Goal: Information Seeking & Learning: Learn about a topic

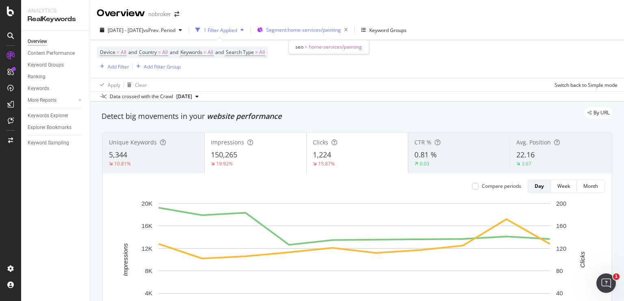
click at [296, 32] on span "Segment: home-services/painting" at bounding box center [303, 29] width 75 height 7
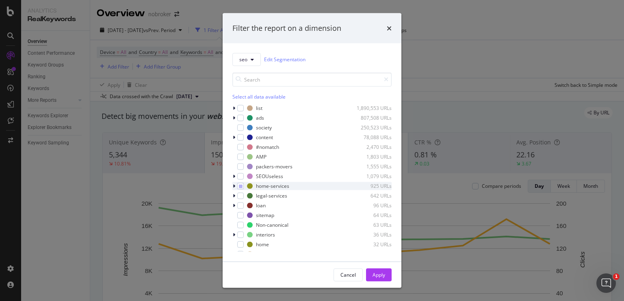
click at [233, 184] on icon "modal" at bounding box center [234, 186] width 2 height 5
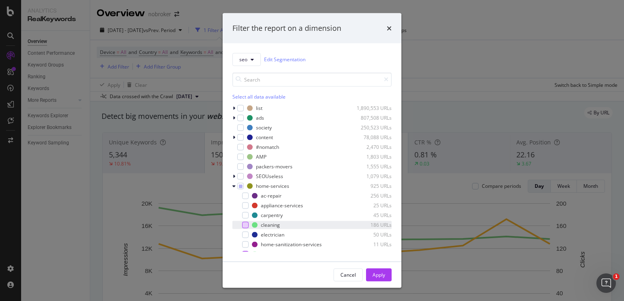
click at [244, 224] on div "modal" at bounding box center [245, 225] width 6 height 6
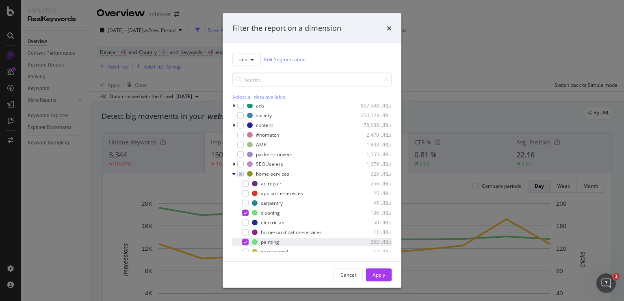
click at [245, 243] on icon "modal" at bounding box center [246, 242] width 4 height 4
click at [371, 276] on button "Apply" at bounding box center [379, 274] width 26 height 13
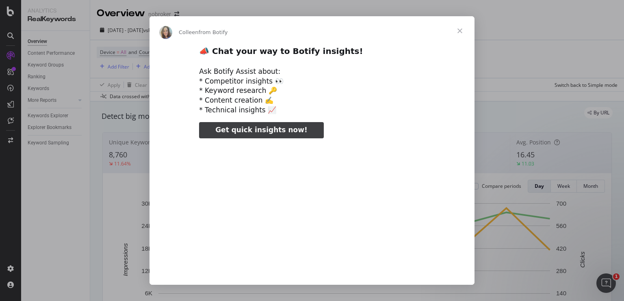
type input "77650"
click at [456, 34] on span "Close" at bounding box center [459, 30] width 29 height 29
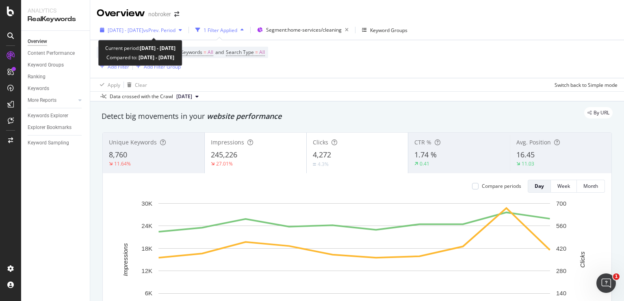
click at [142, 27] on span "2024 Dec. 11th - Dec. 20th" at bounding box center [126, 30] width 36 height 7
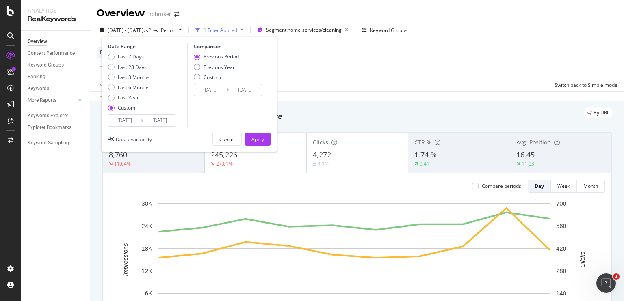
click at [125, 120] on input "2024/12/11" at bounding box center [124, 120] width 32 height 11
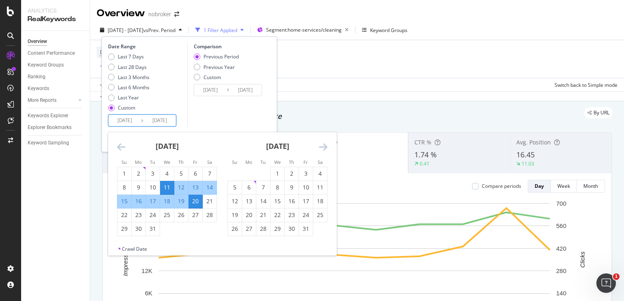
click at [119, 148] on icon "Move backward to switch to the previous month." at bounding box center [121, 147] width 9 height 10
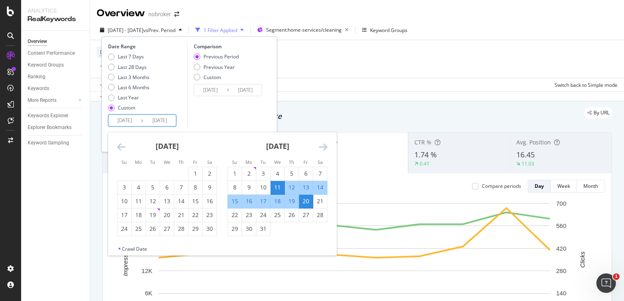
click at [119, 148] on icon "Move backward to switch to the previous month." at bounding box center [121, 147] width 9 height 10
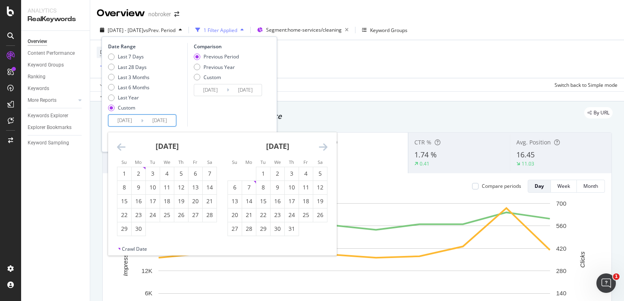
click at [119, 148] on icon "Move backward to switch to the previous month." at bounding box center [121, 147] width 9 height 10
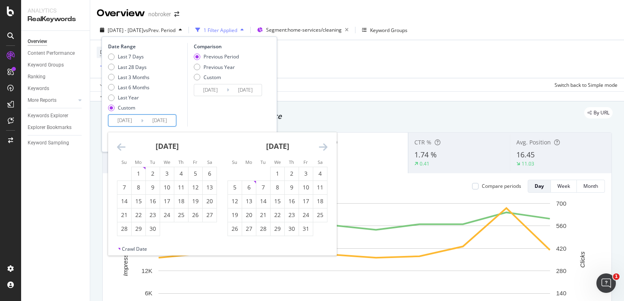
click at [119, 148] on icon "Move backward to switch to the previous month." at bounding box center [121, 147] width 9 height 10
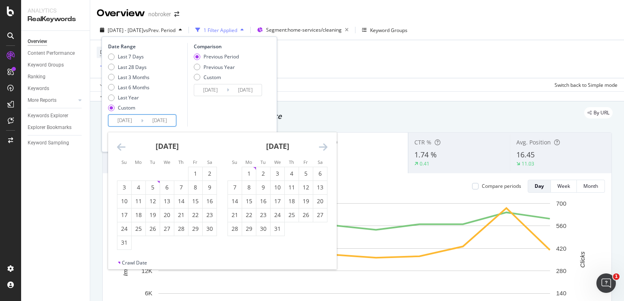
click at [119, 148] on icon "Move backward to switch to the previous month." at bounding box center [121, 147] width 9 height 10
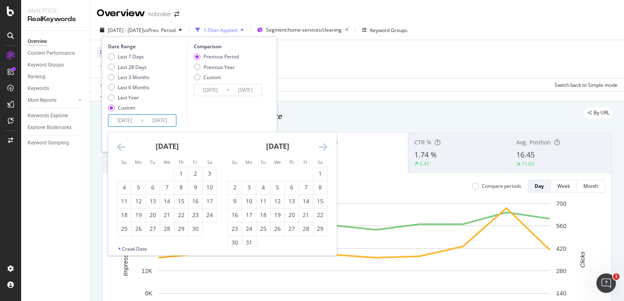
click at [119, 148] on icon "Move backward to switch to the previous month." at bounding box center [121, 147] width 9 height 10
click at [322, 146] on icon "Move forward to switch to the next month." at bounding box center [323, 147] width 9 height 10
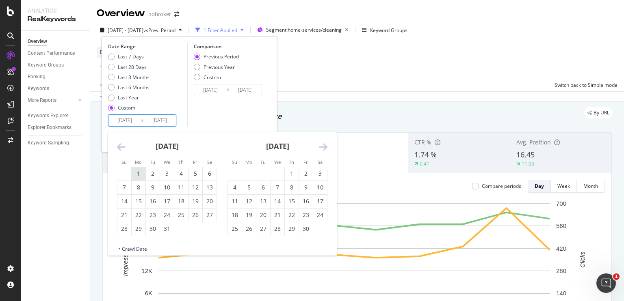
click at [136, 170] on div "1" at bounding box center [139, 174] width 14 height 8
type input "2023/05/01"
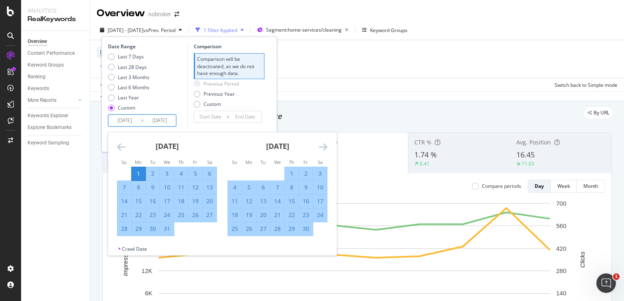
click at [325, 142] on icon "Move forward to switch to the next month." at bounding box center [323, 147] width 9 height 10
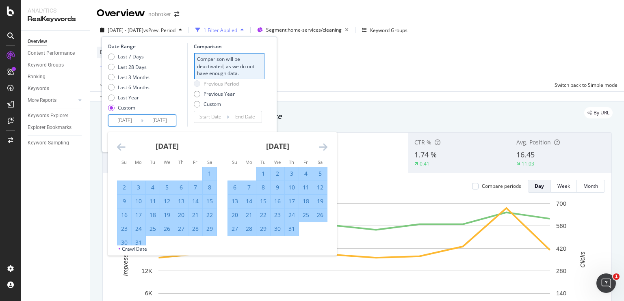
click at [325, 142] on icon "Move forward to switch to the next month." at bounding box center [323, 147] width 9 height 10
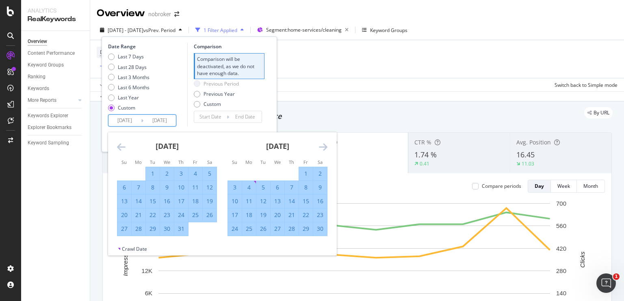
click at [325, 142] on icon "Move forward to switch to the next month." at bounding box center [323, 147] width 9 height 10
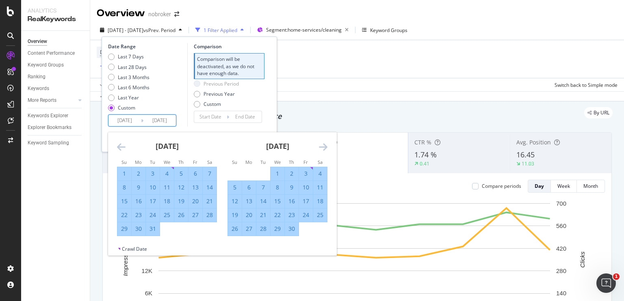
click at [325, 142] on icon "Move forward to switch to the next month." at bounding box center [323, 147] width 9 height 10
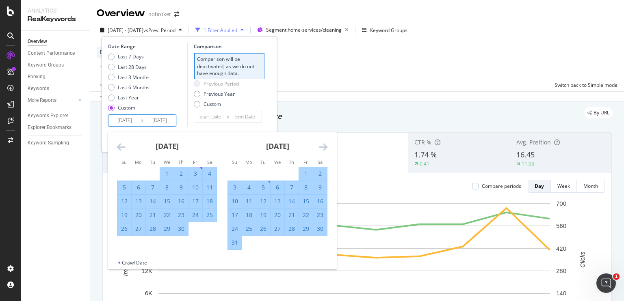
click at [325, 142] on icon "Move forward to switch to the next month." at bounding box center [323, 147] width 9 height 10
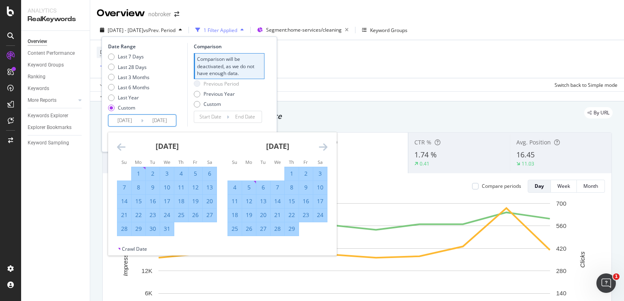
click at [325, 142] on icon "Move forward to switch to the next month." at bounding box center [323, 147] width 9 height 10
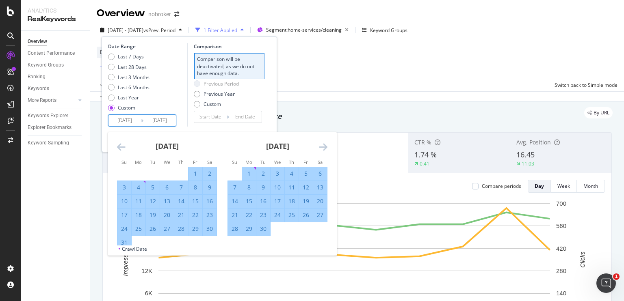
click at [325, 142] on icon "Move forward to switch to the next month." at bounding box center [323, 147] width 9 height 10
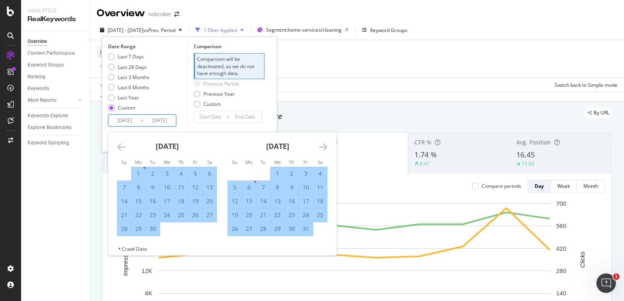
click at [325, 142] on icon "Move forward to switch to the next month." at bounding box center [323, 147] width 9 height 10
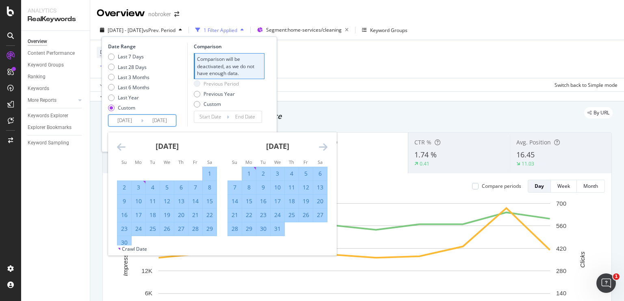
click at [325, 142] on icon "Move forward to switch to the next month." at bounding box center [323, 147] width 9 height 10
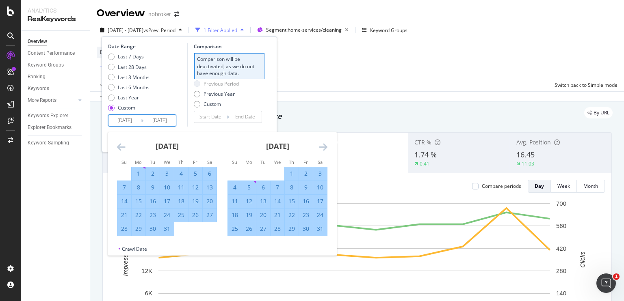
click at [325, 142] on icon "Move forward to switch to the next month." at bounding box center [323, 147] width 9 height 10
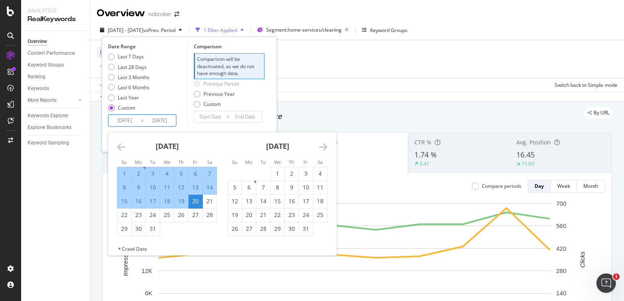
click at [325, 142] on icon "Move forward to switch to the next month." at bounding box center [323, 147] width 9 height 10
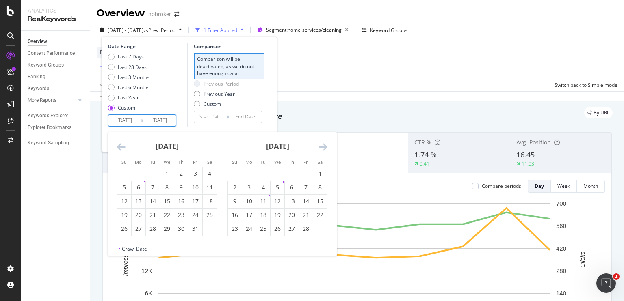
click at [325, 142] on icon "Move forward to switch to the next month." at bounding box center [323, 147] width 9 height 10
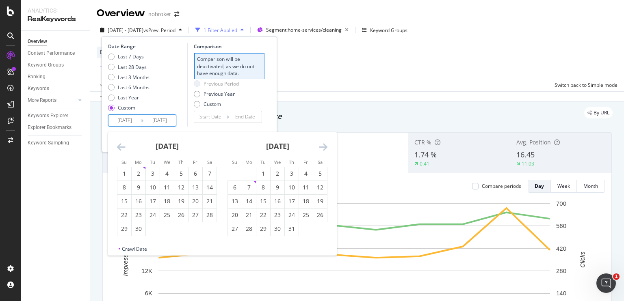
click at [325, 142] on icon "Move forward to switch to the next month." at bounding box center [323, 147] width 9 height 10
click at [237, 240] on div "31" at bounding box center [235, 243] width 14 height 8
type input "[DATE]"
type input "2022/05/02"
type input "[DATE]"
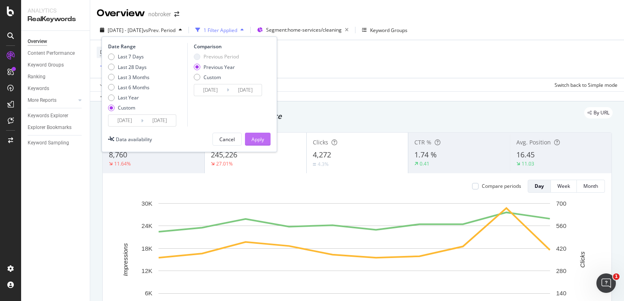
click at [259, 135] on div "Apply" at bounding box center [257, 139] width 13 height 12
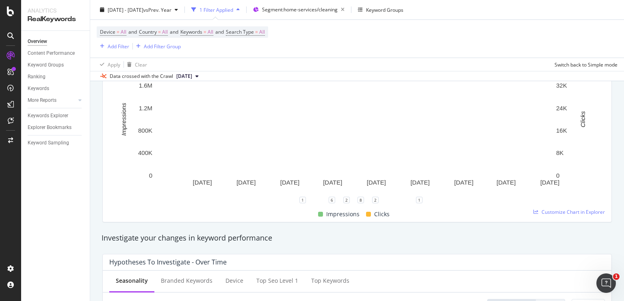
scroll to position [140, 0]
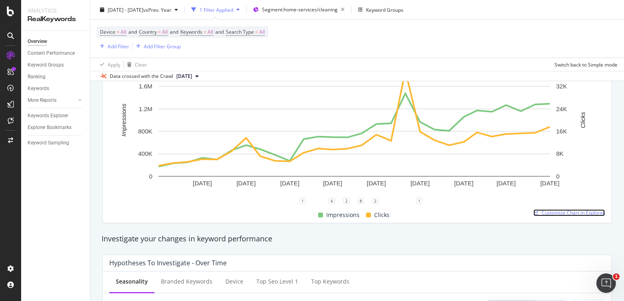
click at [551, 213] on span "Customize Chart in Explorer" at bounding box center [572, 213] width 63 height 7
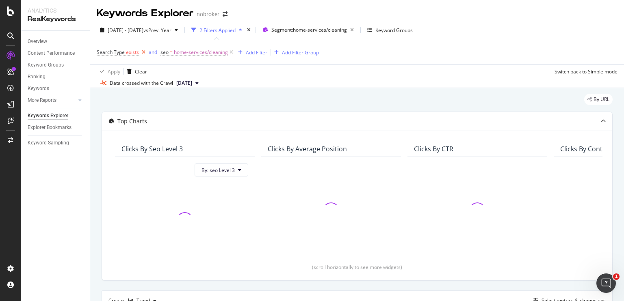
click at [143, 52] on icon at bounding box center [143, 52] width 7 height 8
click at [166, 54] on icon at bounding box center [167, 52] width 7 height 8
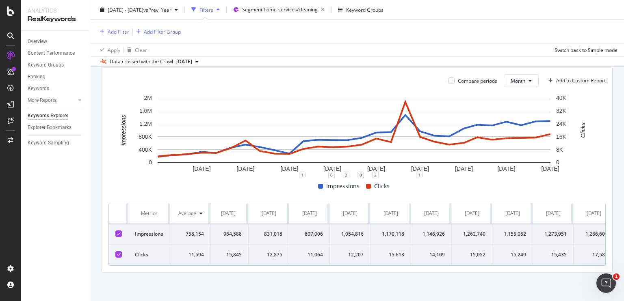
scroll to position [0, 749]
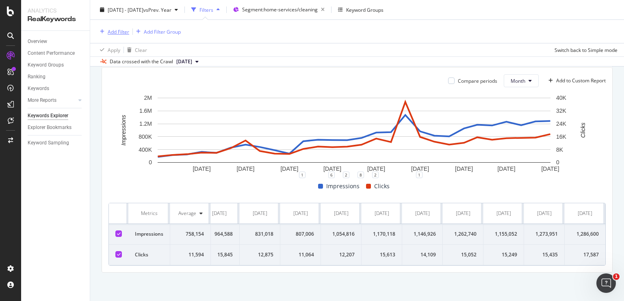
click at [117, 34] on div "Add Filter" at bounding box center [119, 31] width 22 height 7
click at [270, 39] on div "Add Filter Add Filter Group" at bounding box center [357, 31] width 521 height 23
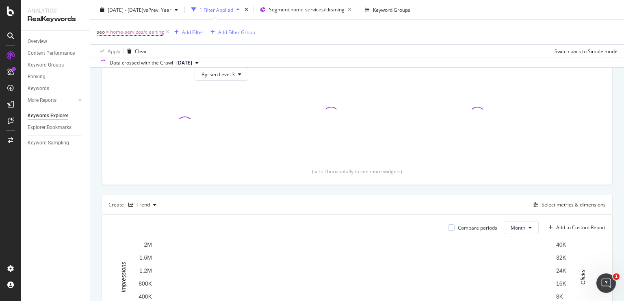
scroll to position [97, 0]
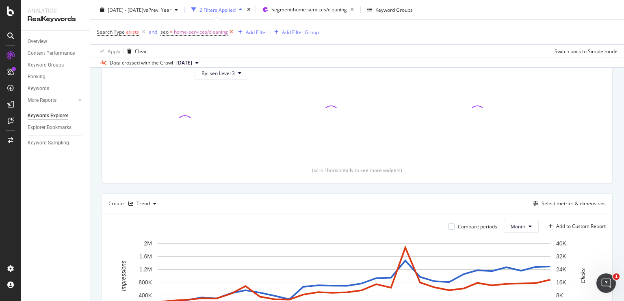
click at [230, 30] on icon at bounding box center [231, 32] width 7 height 8
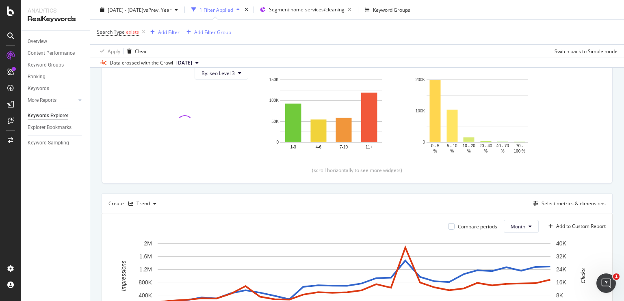
click at [309, 50] on div "Apply Clear Switch back to Simple mode" at bounding box center [357, 50] width 534 height 13
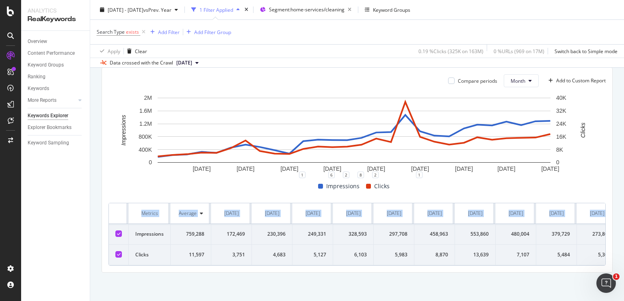
drag, startPoint x: 134, startPoint y: 221, endPoint x: 135, endPoint y: 204, distance: 16.7
click at [135, 210] on div "Metrics" at bounding box center [149, 213] width 28 height 7
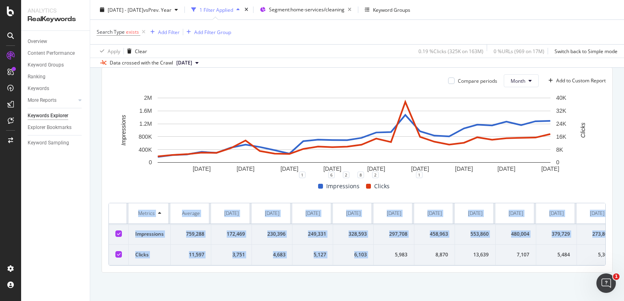
drag, startPoint x: 133, startPoint y: 201, endPoint x: 380, endPoint y: 257, distance: 253.8
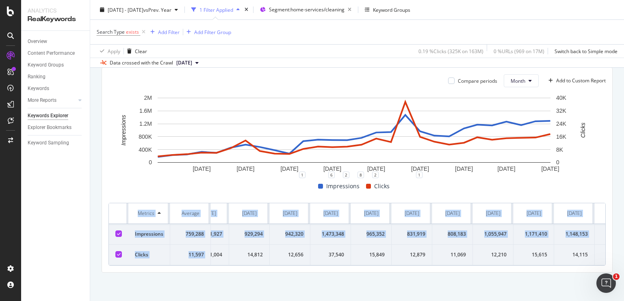
scroll to position [0, 749]
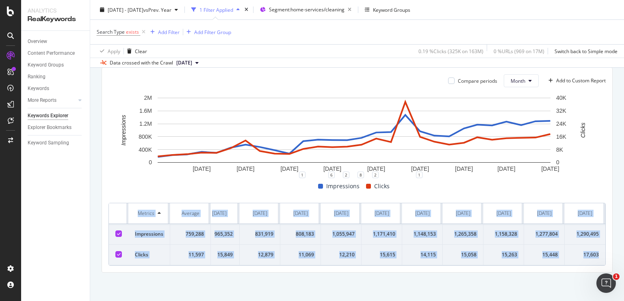
click at [594, 253] on td "17,603" at bounding box center [584, 255] width 41 height 21
copy table "Metrics Average May. 2023 Jun. 2023 Jul. 2023 Aug. 2023 Sep. 2023 Oct. 2023 Nov…"
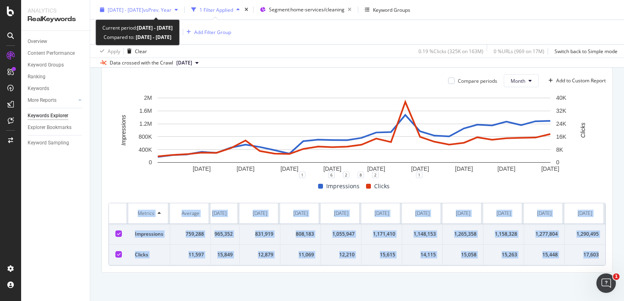
click at [143, 13] on div "2023 May. 1st - 2025 Aug. 31st vs Prev. Year" at bounding box center [140, 9] width 64 height 7
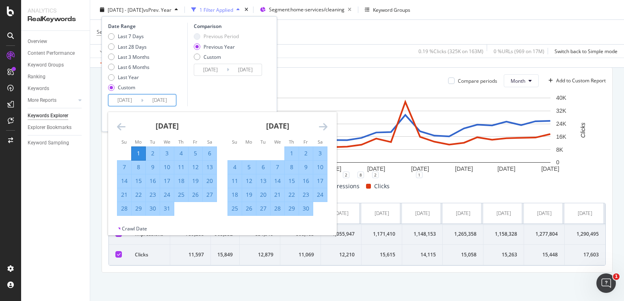
click at [132, 99] on input "2023/05/01" at bounding box center [124, 100] width 32 height 11
click at [121, 126] on icon "Move backward to switch to the previous month." at bounding box center [121, 127] width 9 height 10
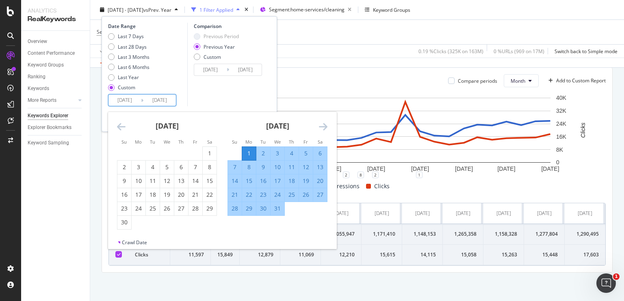
click at [121, 126] on icon "Move backward to switch to the previous month." at bounding box center [121, 127] width 9 height 10
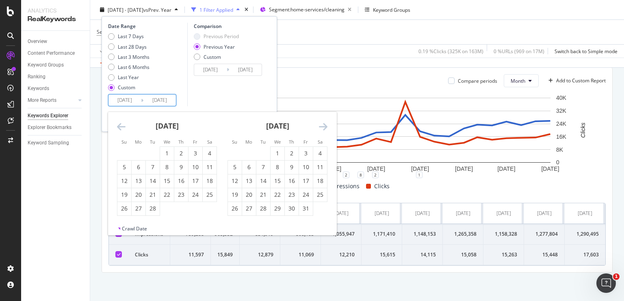
click at [121, 126] on icon "Move backward to switch to the previous month." at bounding box center [121, 127] width 9 height 10
click at [235, 150] on div "1" at bounding box center [235, 153] width 14 height 8
type input "[DATE]"
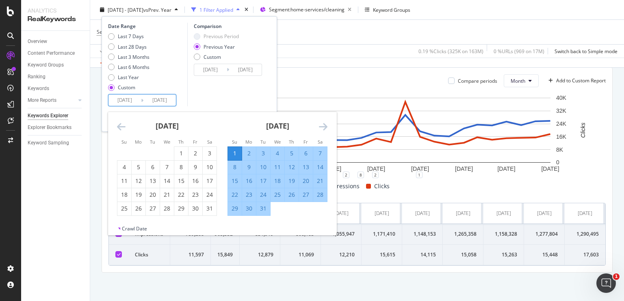
click at [232, 99] on div "Comparison Previous Period Previous Year Custom 2022/01/02 Navigate forward to …" at bounding box center [225, 65] width 77 height 84
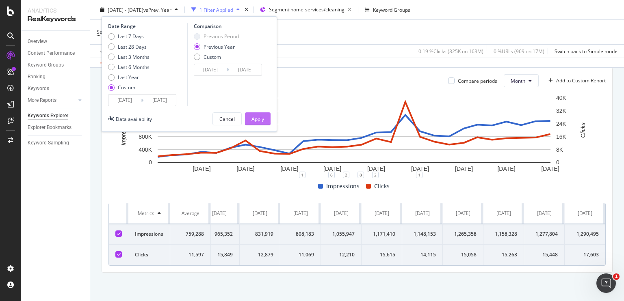
click at [263, 116] on div "Apply" at bounding box center [257, 118] width 13 height 7
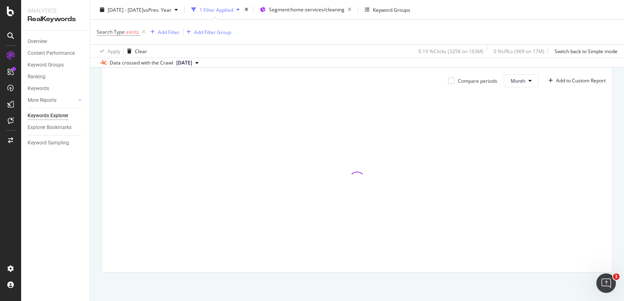
scroll to position [242, 0]
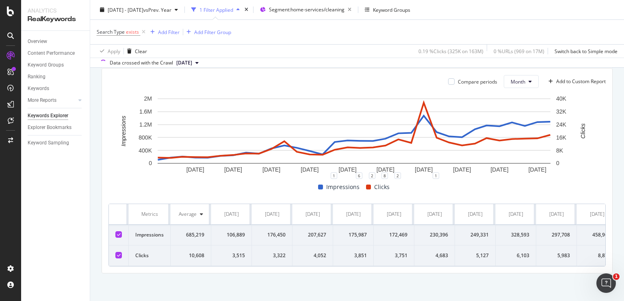
drag, startPoint x: 136, startPoint y: 208, endPoint x: 292, endPoint y: 271, distance: 167.8
click at [292, 267] on div "Metrics Average Jan. 2023 Feb. 2023 Mar. 2023 Apr. 2023 May. 2023 Jun. 2023 Jul…" at bounding box center [356, 235] width 497 height 63
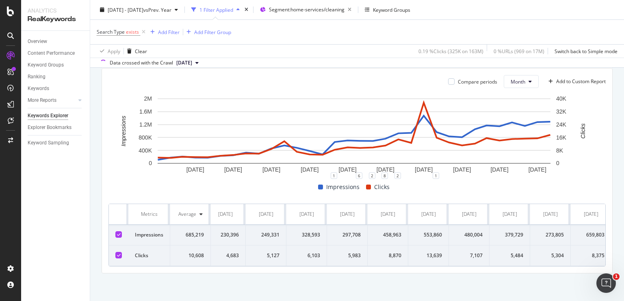
scroll to position [0, 0]
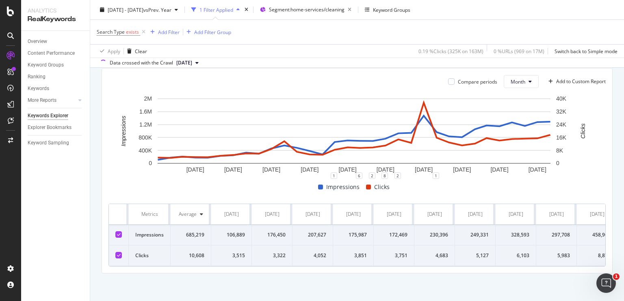
click at [141, 212] on div "Metrics" at bounding box center [149, 214] width 28 height 7
click at [138, 213] on div "Metrics" at bounding box center [149, 214] width 28 height 7
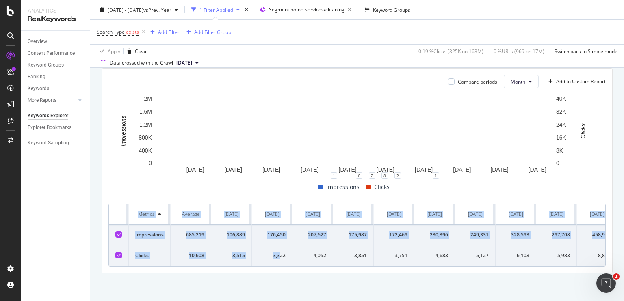
drag, startPoint x: 138, startPoint y: 213, endPoint x: 282, endPoint y: 260, distance: 151.4
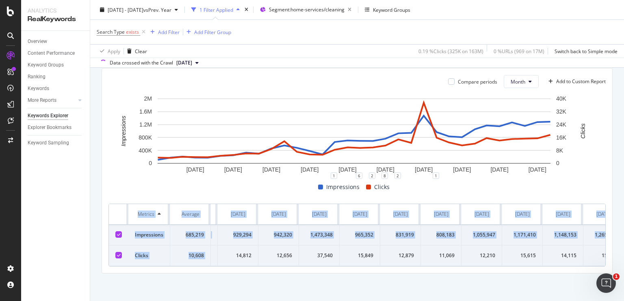
scroll to position [0, 911]
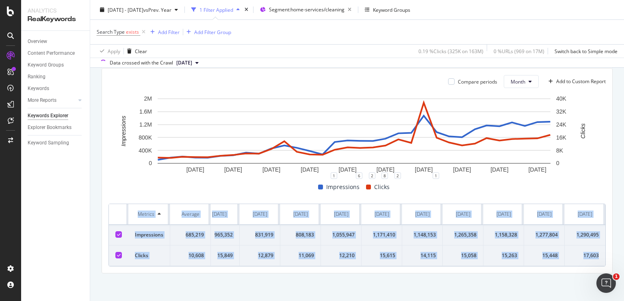
click at [595, 262] on td "17,603" at bounding box center [584, 256] width 41 height 21
copy table "Metrics Average Jan. 2023 Feb. 2023 Mar. 2023 Apr. 2023 May. 2023 Jun. 2023 Jul…"
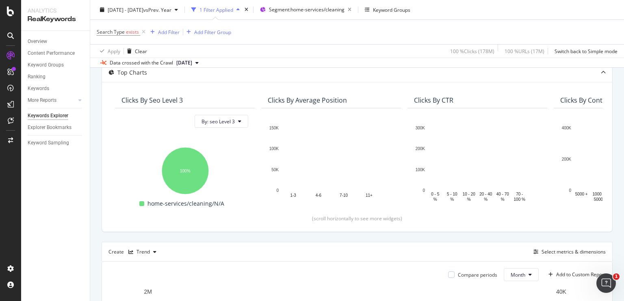
scroll to position [0, 0]
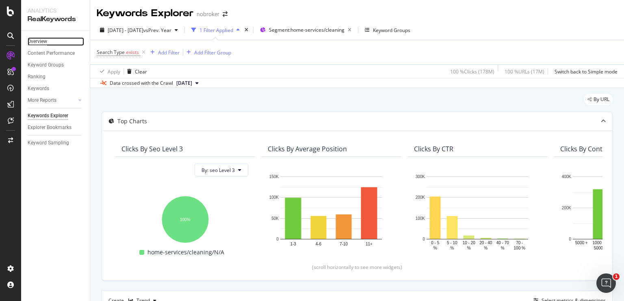
click at [43, 41] on div "Overview" at bounding box center [37, 41] width 19 height 9
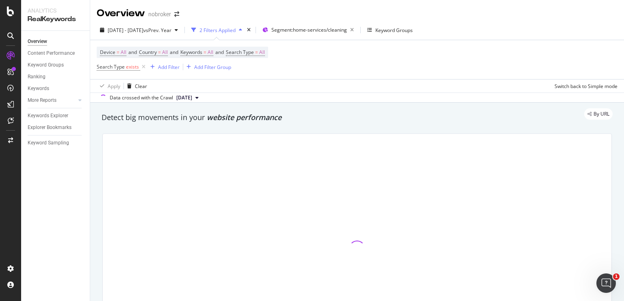
click at [144, 67] on icon at bounding box center [143, 67] width 7 height 8
click at [337, 30] on span "Segment: home-services/cleaning" at bounding box center [300, 29] width 76 height 7
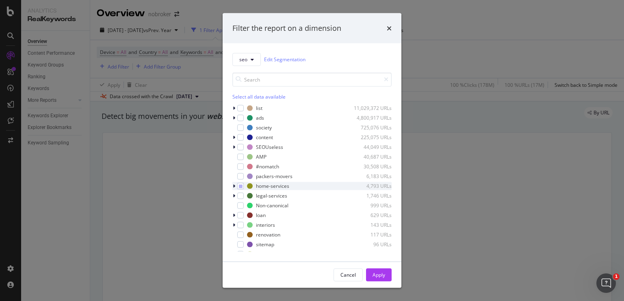
click at [235, 187] on div "modal" at bounding box center [234, 186] width 5 height 8
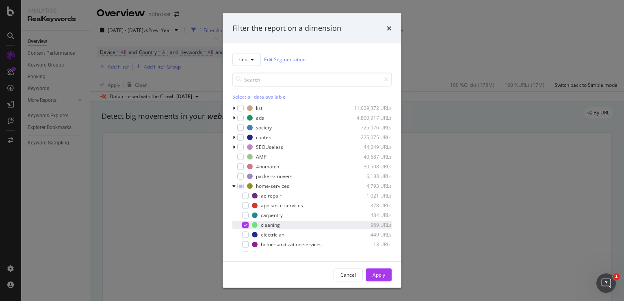
click at [245, 224] on icon "modal" at bounding box center [246, 225] width 4 height 4
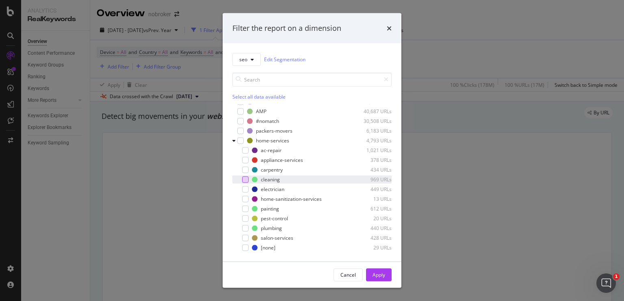
scroll to position [45, 0]
click at [246, 210] on div "modal" at bounding box center [245, 208] width 6 height 6
click at [378, 272] on div "Apply" at bounding box center [378, 275] width 13 height 7
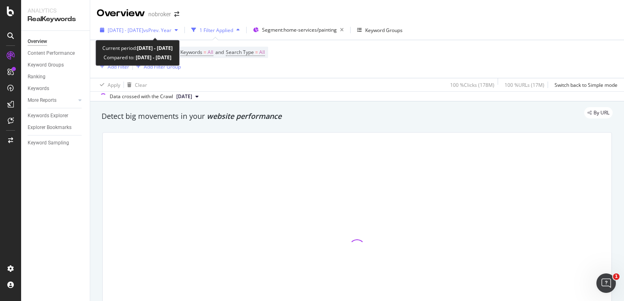
click at [159, 33] on div "[DATE] - [DATE] vs Prev. Year" at bounding box center [140, 30] width 64 height 7
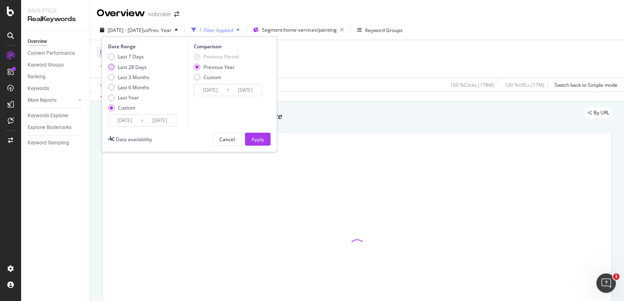
click at [111, 65] on div "Last 28 Days" at bounding box center [111, 67] width 6 height 6
type input "2025/08/24"
type input "2025/09/20"
type input "2024/08/25"
type input "2024/09/21"
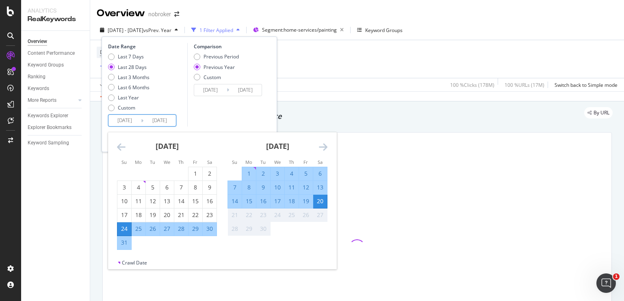
click at [125, 123] on input "2025/08/24" at bounding box center [124, 120] width 32 height 11
click at [248, 172] on div "1" at bounding box center [249, 174] width 14 height 8
type input "[DATE]"
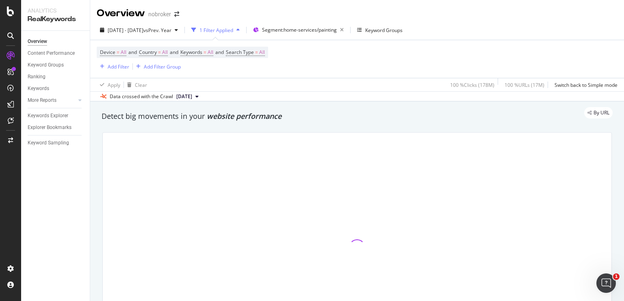
click at [326, 60] on div "Device = All and Country = All and Keywords = All and Search Type = All Add Fil…" at bounding box center [357, 59] width 521 height 38
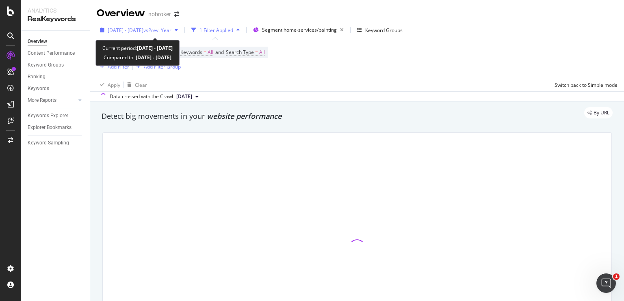
click at [143, 27] on span "[DATE] - [DATE]" at bounding box center [126, 30] width 36 height 7
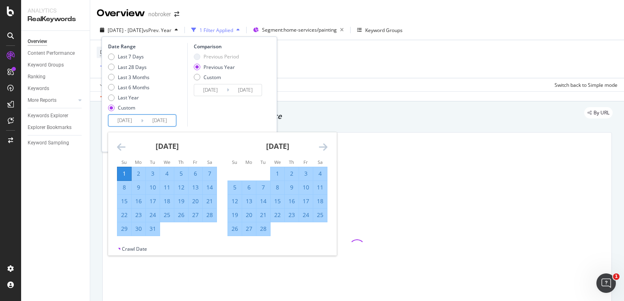
click at [112, 125] on input "[DATE]" at bounding box center [124, 120] width 32 height 11
click at [113, 65] on div "Last 28 Days" at bounding box center [111, 67] width 6 height 6
type input "[DATE]"
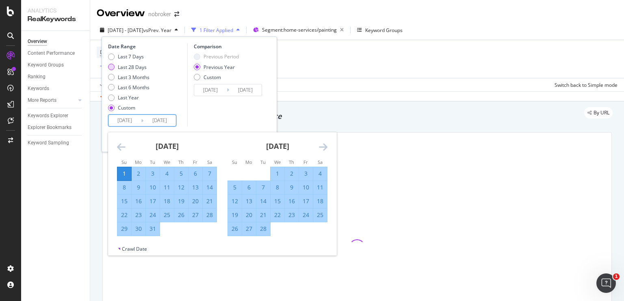
type input "[DATE]"
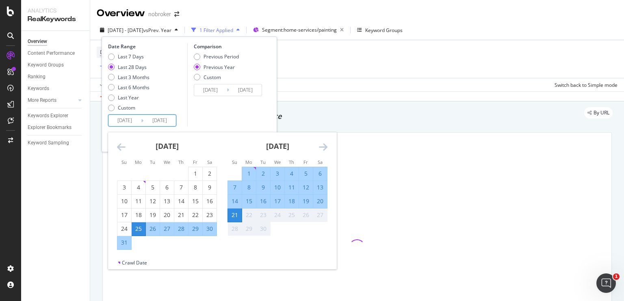
click at [125, 124] on input "[DATE]" at bounding box center [124, 120] width 32 height 11
click at [245, 175] on div "1" at bounding box center [249, 174] width 14 height 8
type input "[DATE]"
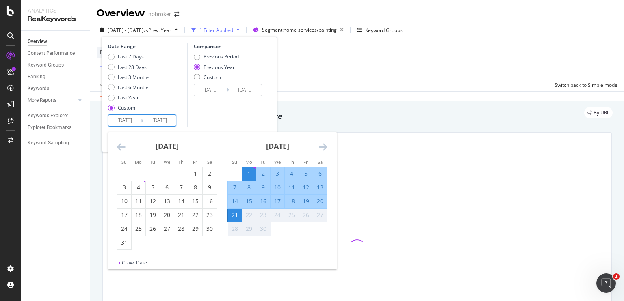
click at [236, 216] on div "21" at bounding box center [235, 215] width 14 height 8
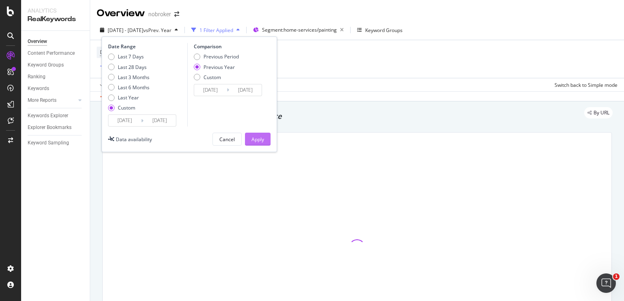
click at [259, 136] on div "Apply" at bounding box center [257, 139] width 13 height 7
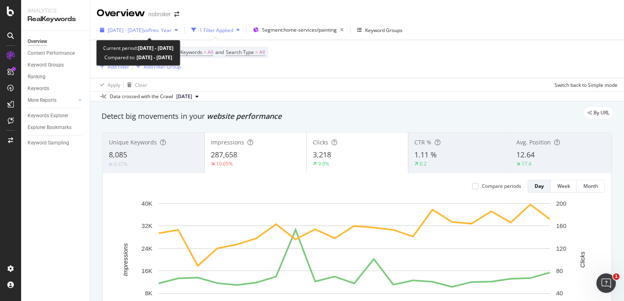
click at [143, 30] on span "[DATE] - [DATE]" at bounding box center [126, 30] width 36 height 7
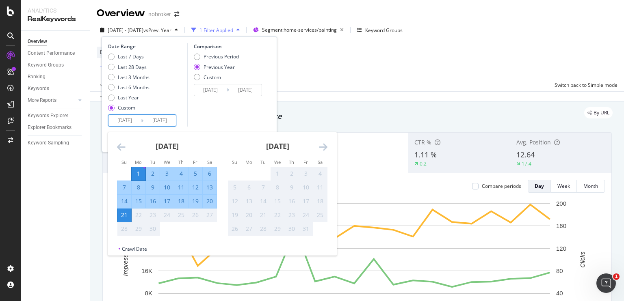
click at [128, 124] on input "[DATE]" at bounding box center [124, 120] width 32 height 11
click at [195, 187] on div "12" at bounding box center [195, 188] width 14 height 8
type input "[DATE]"
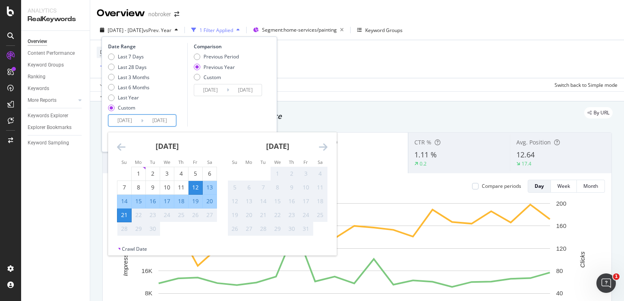
click at [237, 123] on div "Comparison Previous Period Previous Year Custom [DATE] Navigate forward to inte…" at bounding box center [225, 85] width 77 height 84
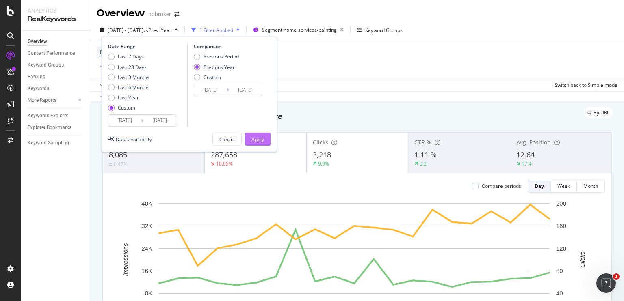
click at [263, 138] on div "Apply" at bounding box center [257, 139] width 13 height 7
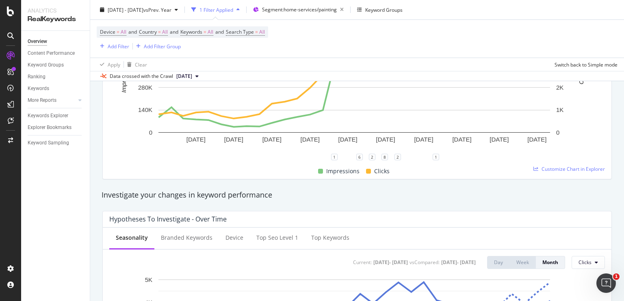
scroll to position [184, 0]
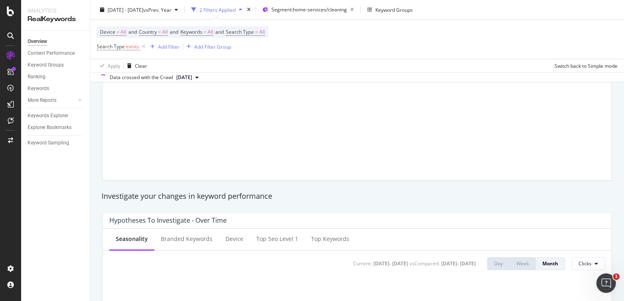
scroll to position [184, 0]
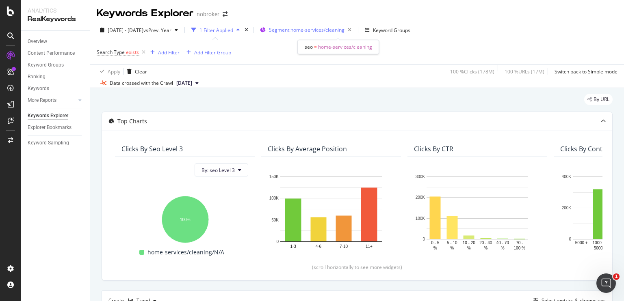
click at [326, 30] on span "Segment: home-services/cleaning" at bounding box center [307, 29] width 76 height 7
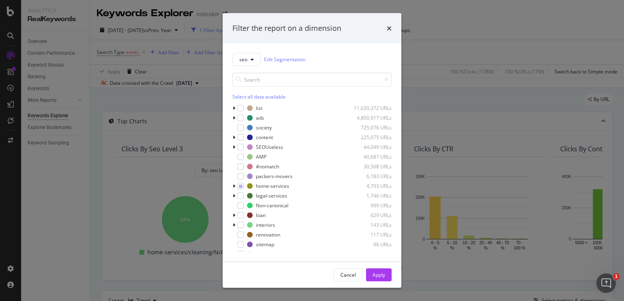
click at [231, 187] on div "seo Edit Segmentation Select all data available list 11,029,372 URLs ads 4,800,…" at bounding box center [312, 152] width 179 height 218
click at [233, 187] on icon "modal" at bounding box center [234, 186] width 2 height 5
click at [245, 226] on icon "modal" at bounding box center [246, 225] width 4 height 4
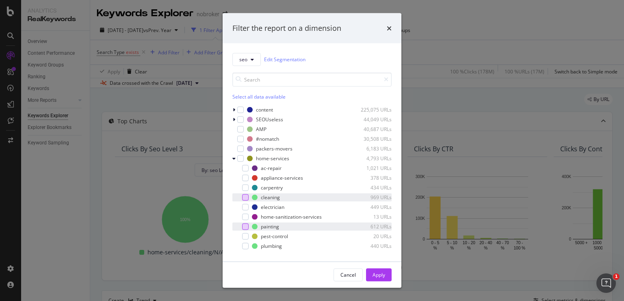
click at [246, 227] on div "modal" at bounding box center [245, 226] width 6 height 6
click at [376, 272] on div "Apply" at bounding box center [378, 275] width 13 height 7
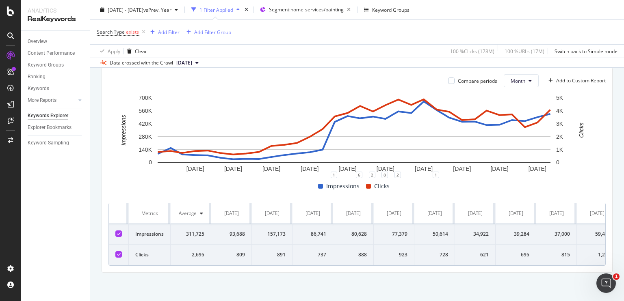
scroll to position [253, 0]
click at [133, 203] on th "Metrics" at bounding box center [150, 213] width 42 height 21
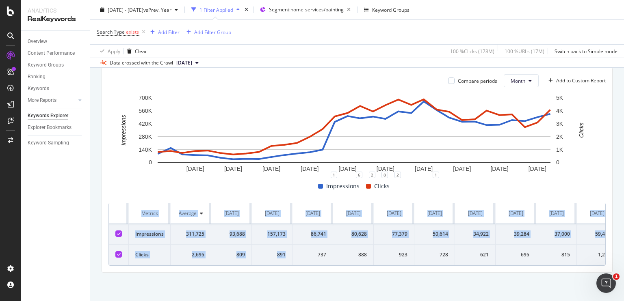
drag, startPoint x: 134, startPoint y: 201, endPoint x: 292, endPoint y: 252, distance: 165.1
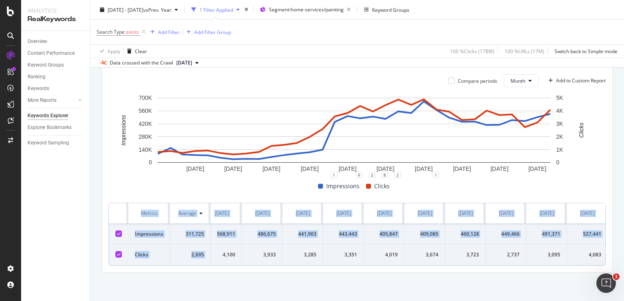
scroll to position [0, 911]
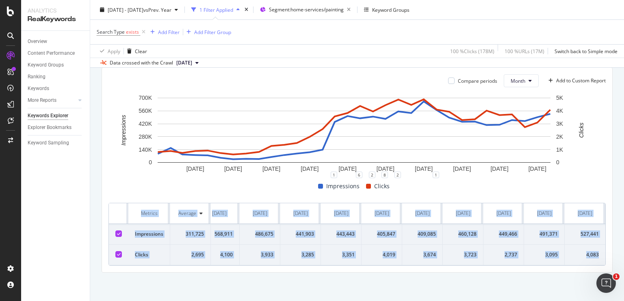
click at [596, 248] on td "4,083" at bounding box center [584, 255] width 41 height 21
copy table "Metrics Average [DATE] [DATE] [DATE] [DATE] [DATE] [DATE] [DATE] [DATE] [DATE] …"
click at [38, 42] on div "Overview" at bounding box center [37, 41] width 19 height 9
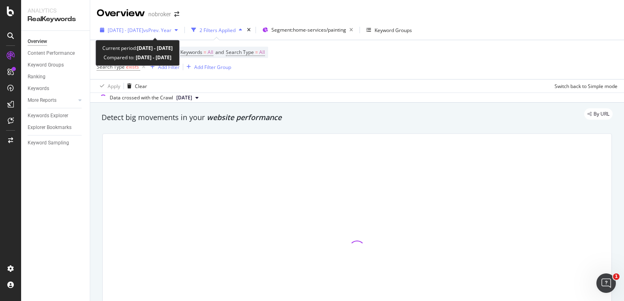
click at [171, 31] on span "vs Prev. Year" at bounding box center [157, 30] width 28 height 7
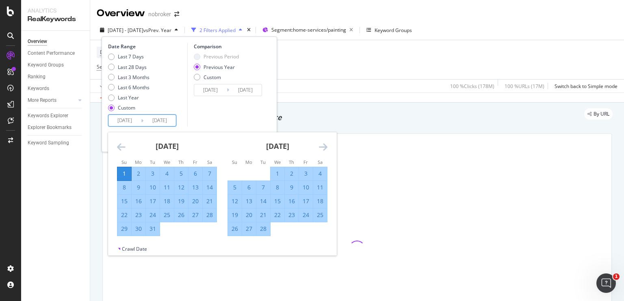
click at [121, 120] on input "[DATE]" at bounding box center [124, 120] width 32 height 11
click at [111, 69] on div "Last 28 Days" at bounding box center [111, 67] width 6 height 6
type input "[DATE]"
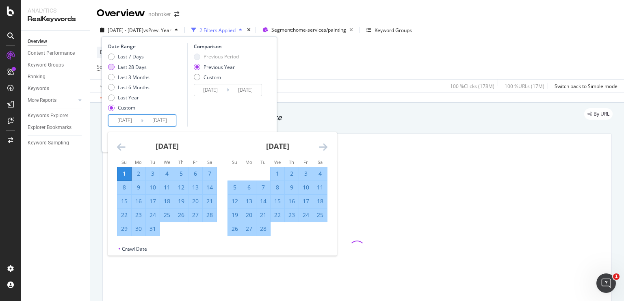
type input "[DATE]"
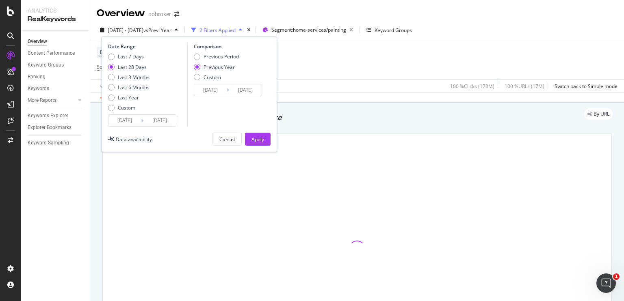
click at [130, 122] on input "[DATE]" at bounding box center [124, 120] width 32 height 11
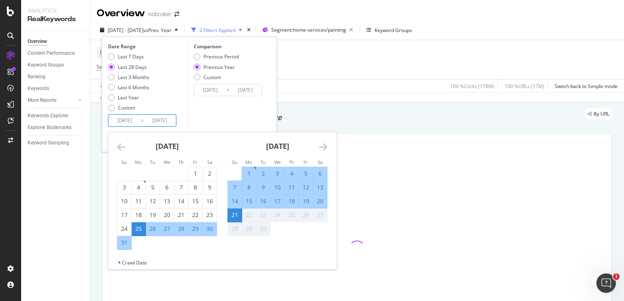
click at [248, 172] on div "1" at bounding box center [249, 174] width 14 height 8
type input "[DATE]"
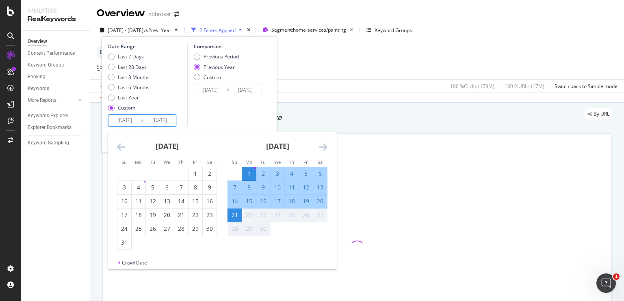
click at [236, 217] on div "21" at bounding box center [235, 215] width 14 height 8
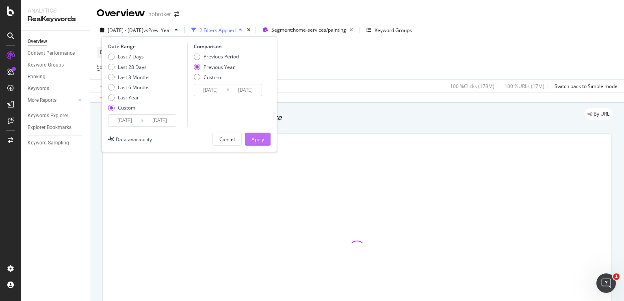
click at [258, 138] on div "Apply" at bounding box center [257, 139] width 13 height 7
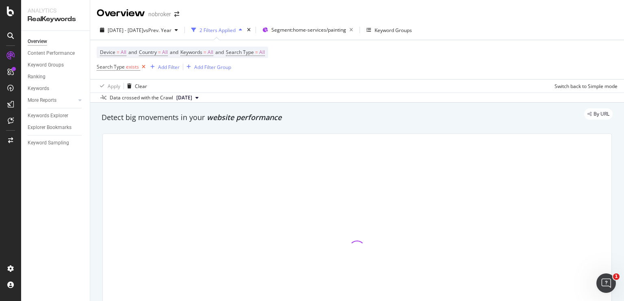
click at [143, 66] on icon at bounding box center [143, 67] width 7 height 8
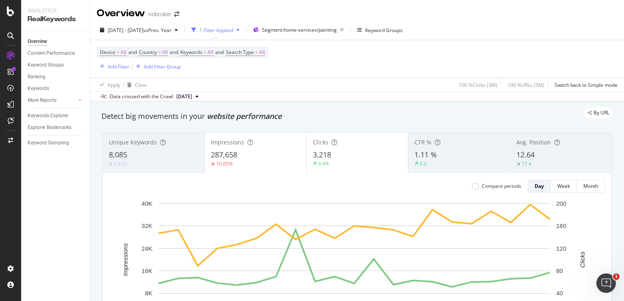
click at [152, 115] on div "By URL" at bounding box center [352, 112] width 519 height 11
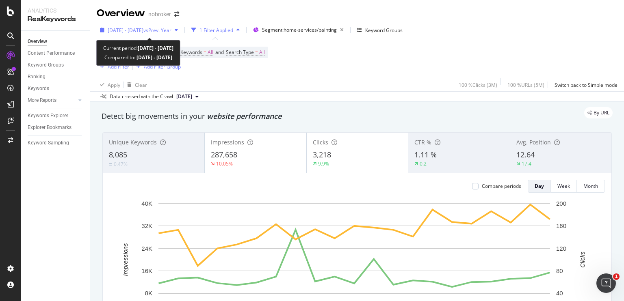
click at [171, 30] on span "vs Prev. Year" at bounding box center [157, 30] width 28 height 7
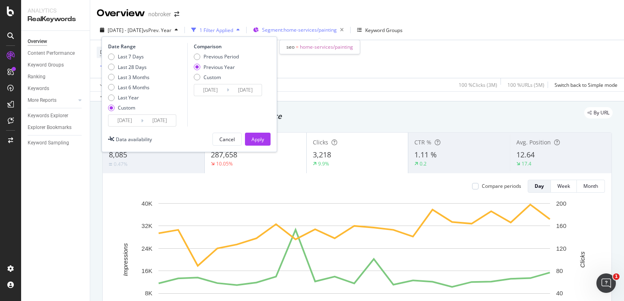
click at [299, 30] on span "Segment: home-services/painting" at bounding box center [299, 29] width 75 height 7
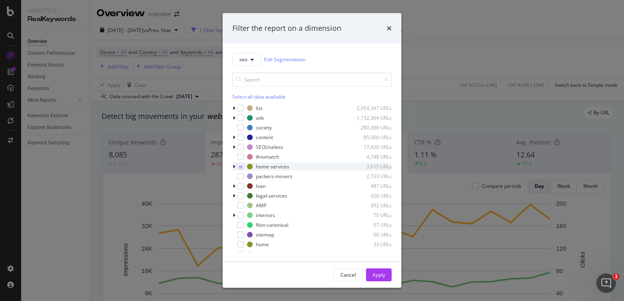
click at [235, 165] on div "modal" at bounding box center [234, 166] width 5 height 8
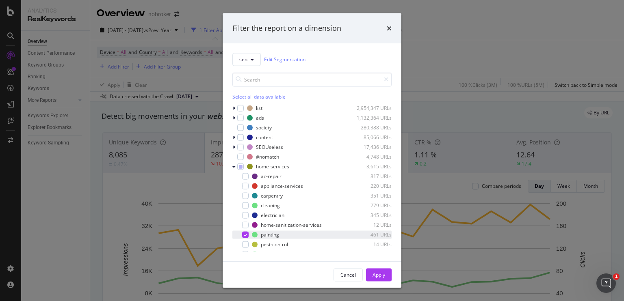
click at [245, 234] on icon "modal" at bounding box center [246, 235] width 4 height 4
click at [245, 206] on div "modal" at bounding box center [245, 205] width 6 height 6
click at [387, 276] on button "Apply" at bounding box center [379, 274] width 26 height 13
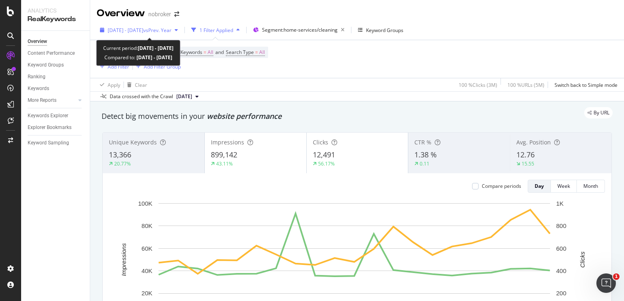
click at [143, 29] on span "[DATE] - [DATE]" at bounding box center [126, 30] width 36 height 7
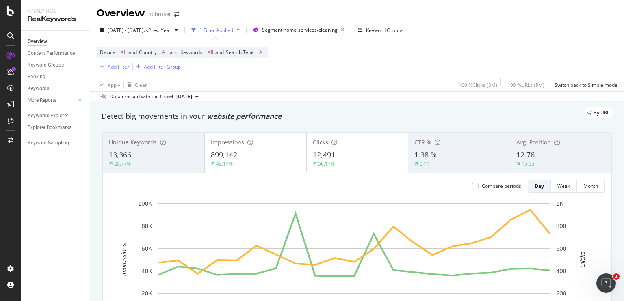
click at [298, 100] on div "Data crossed with the Crawl [DATE]" at bounding box center [357, 96] width 534 height 10
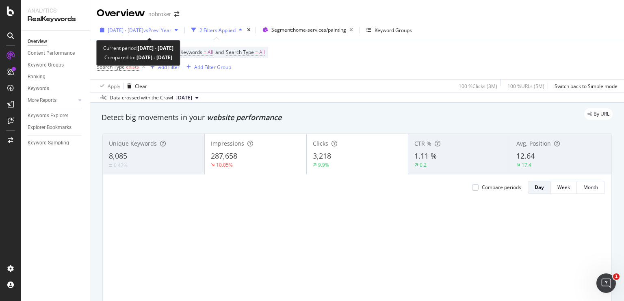
click at [162, 29] on span "vs Prev. Year" at bounding box center [157, 30] width 28 height 7
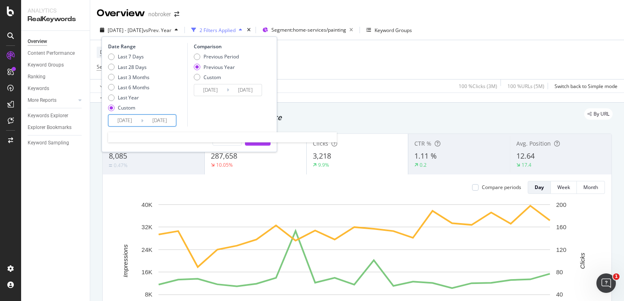
click at [124, 117] on input "[DATE]" at bounding box center [124, 120] width 32 height 11
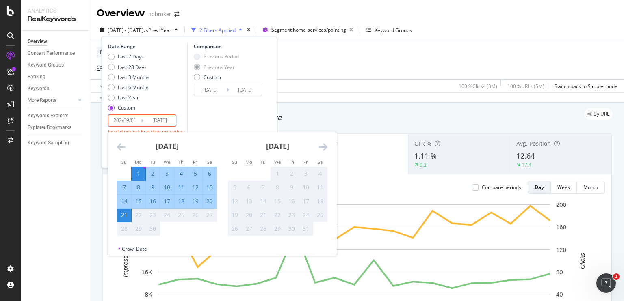
type input "[DATE]"
click at [244, 118] on div "Comparison Previous Period Previous Year Custom [DATE] Navigate forward to inte…" at bounding box center [225, 85] width 77 height 84
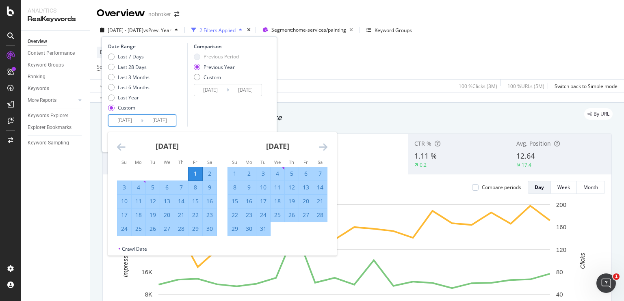
click at [136, 119] on input "[DATE]" at bounding box center [124, 120] width 32 height 11
click at [320, 149] on icon "Move forward to switch to the next month." at bounding box center [323, 147] width 9 height 10
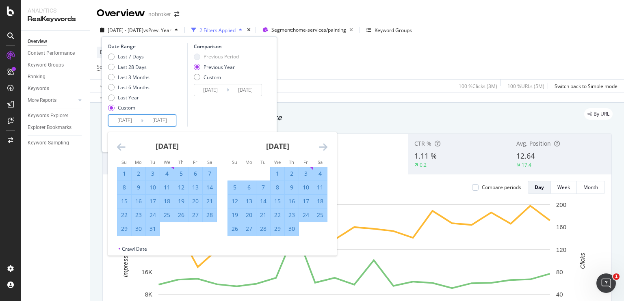
click at [292, 231] on div "30" at bounding box center [292, 229] width 14 height 8
type input "[DATE]"
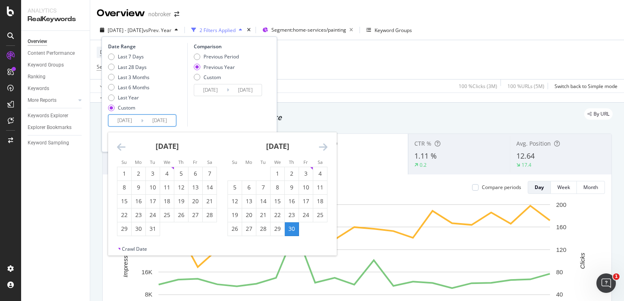
click at [126, 117] on input "[DATE]" at bounding box center [124, 120] width 32 height 11
click at [122, 147] on icon "Move backward to switch to the previous month." at bounding box center [121, 147] width 9 height 10
click at [193, 172] on div "1" at bounding box center [195, 174] width 14 height 8
type input "[DATE]"
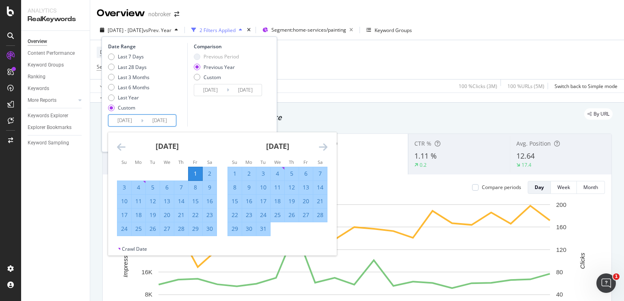
click at [319, 147] on icon "Move forward to switch to the next month." at bounding box center [323, 147] width 9 height 10
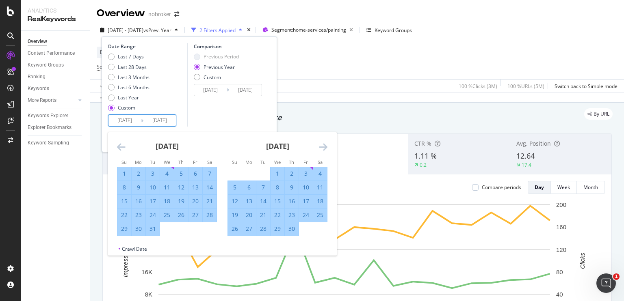
click at [289, 231] on div "30" at bounding box center [292, 229] width 14 height 8
type input "[DATE]"
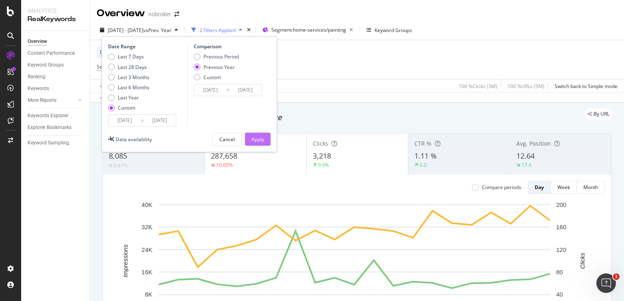
click at [250, 139] on button "Apply" at bounding box center [258, 139] width 26 height 13
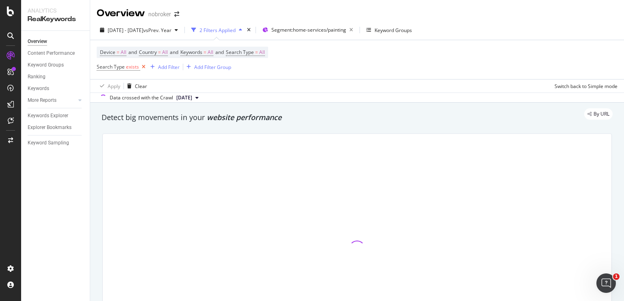
click at [142, 67] on icon at bounding box center [143, 67] width 7 height 8
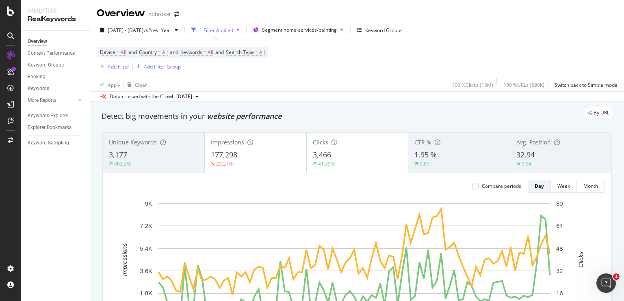
click at [280, 155] on div "177,298" at bounding box center [255, 155] width 89 height 11
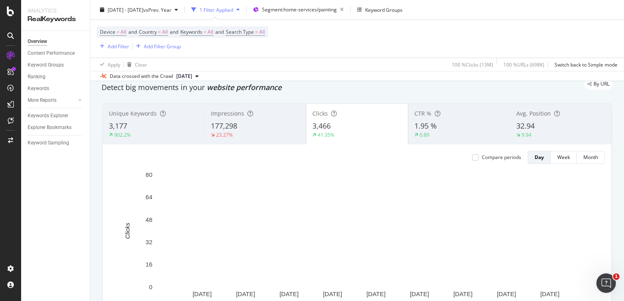
scroll to position [29, 0]
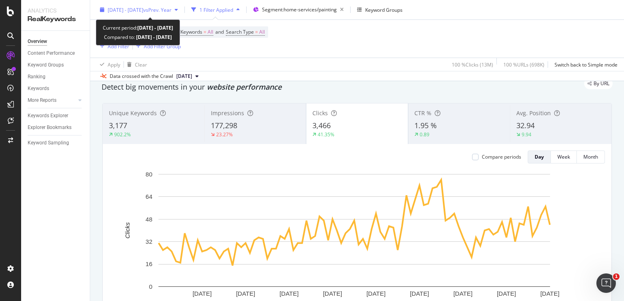
click at [143, 12] on span "[DATE] - [DATE]" at bounding box center [126, 9] width 36 height 7
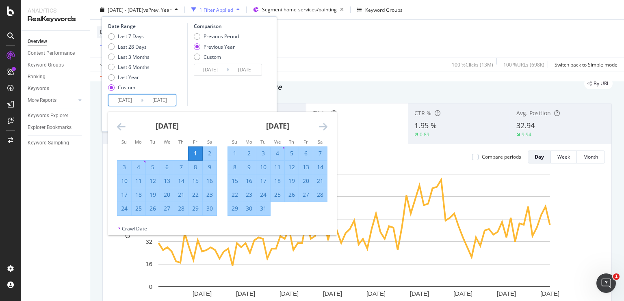
click at [130, 97] on input "[DATE]" at bounding box center [124, 100] width 32 height 11
click at [234, 179] on div "15" at bounding box center [235, 181] width 14 height 8
type input "[DATE]"
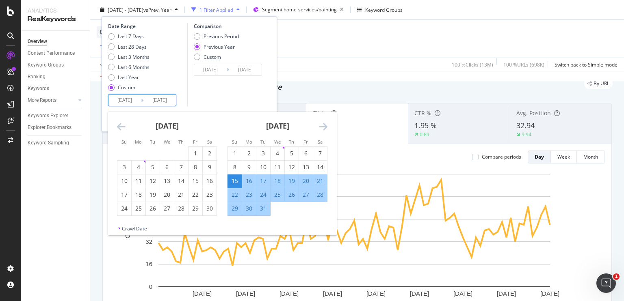
click at [325, 126] on icon "Move forward to switch to the next month." at bounding box center [323, 127] width 9 height 10
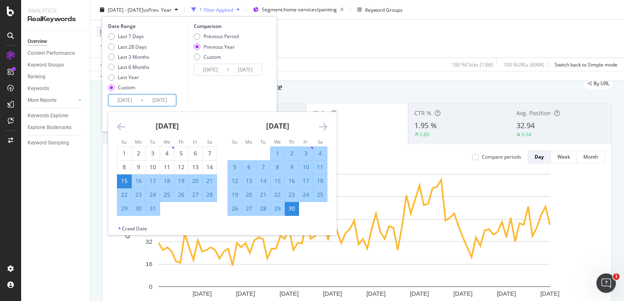
click at [279, 183] on div "15" at bounding box center [277, 181] width 14 height 8
type input "[DATE]"
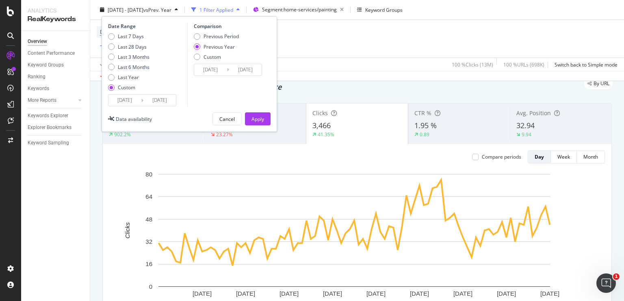
click at [170, 99] on input "[DATE]" at bounding box center [159, 100] width 32 height 11
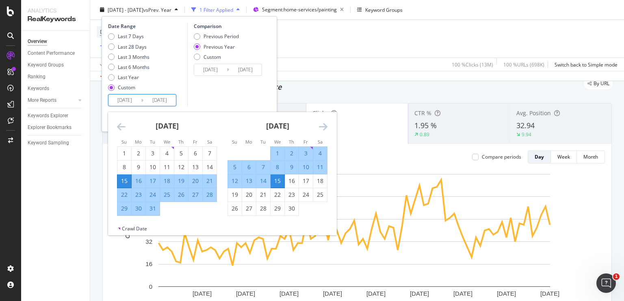
click at [228, 102] on div "Comparison Previous Period Previous Year Custom [DATE] Navigate forward to inte…" at bounding box center [225, 65] width 77 height 84
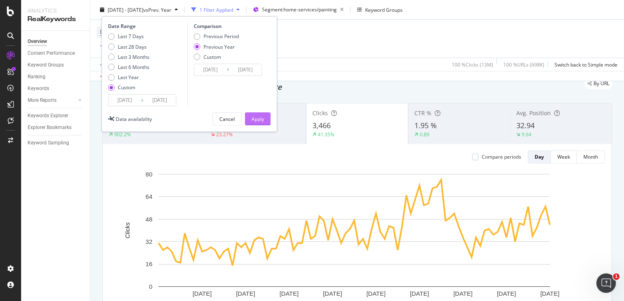
click at [256, 116] on div "Apply" at bounding box center [257, 118] width 13 height 7
